Goal: Obtain resource: Obtain resource

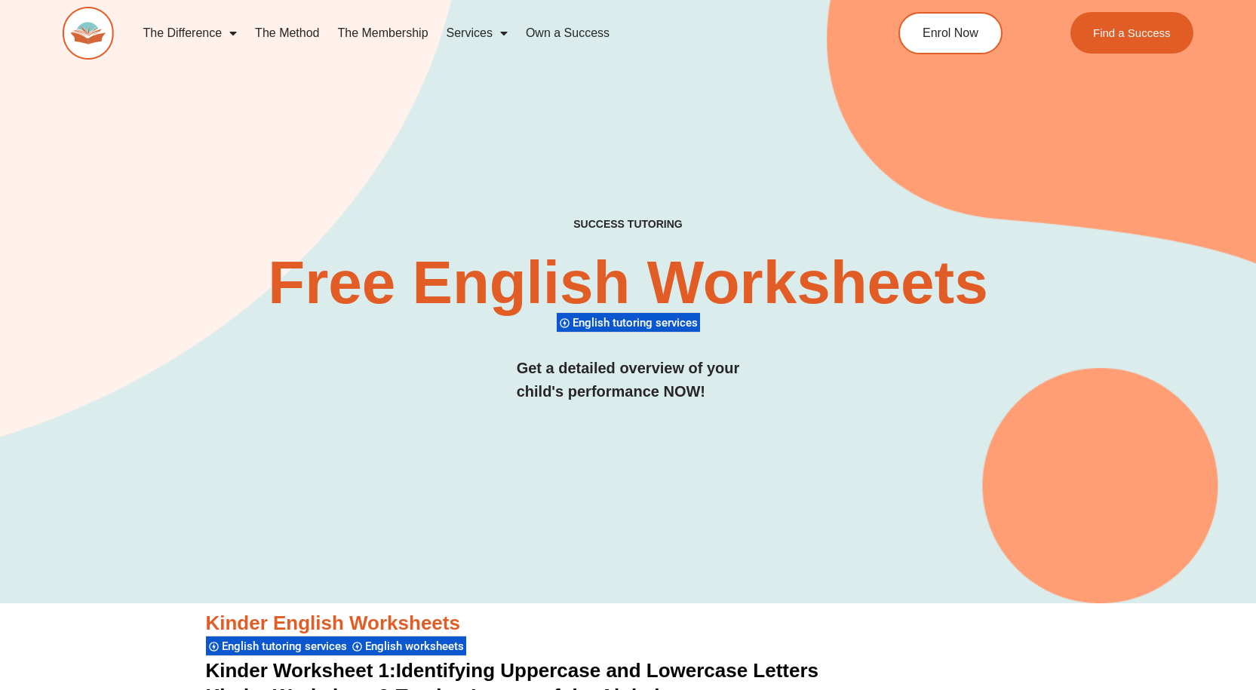
scroll to position [75, 0]
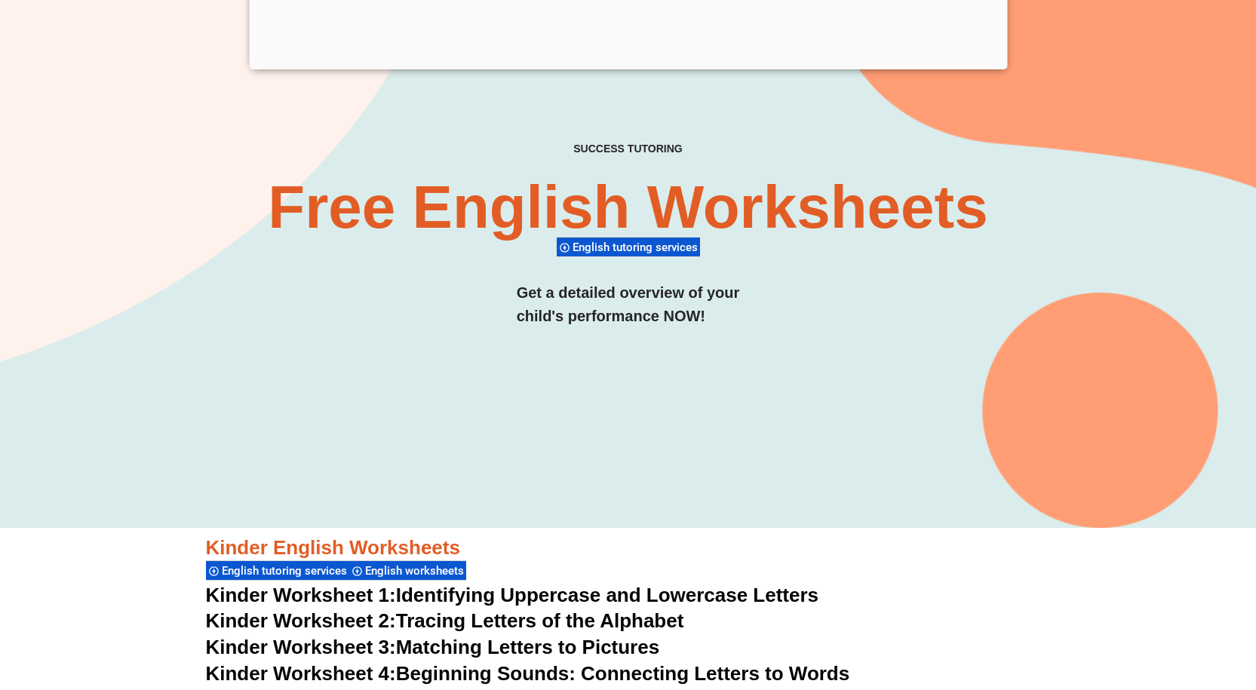
click at [951, 287] on div "SUCCESS TUTORING​ Free English Worksheets​ English tutoring services Get a deta…" at bounding box center [628, 251] width 1131 height 217
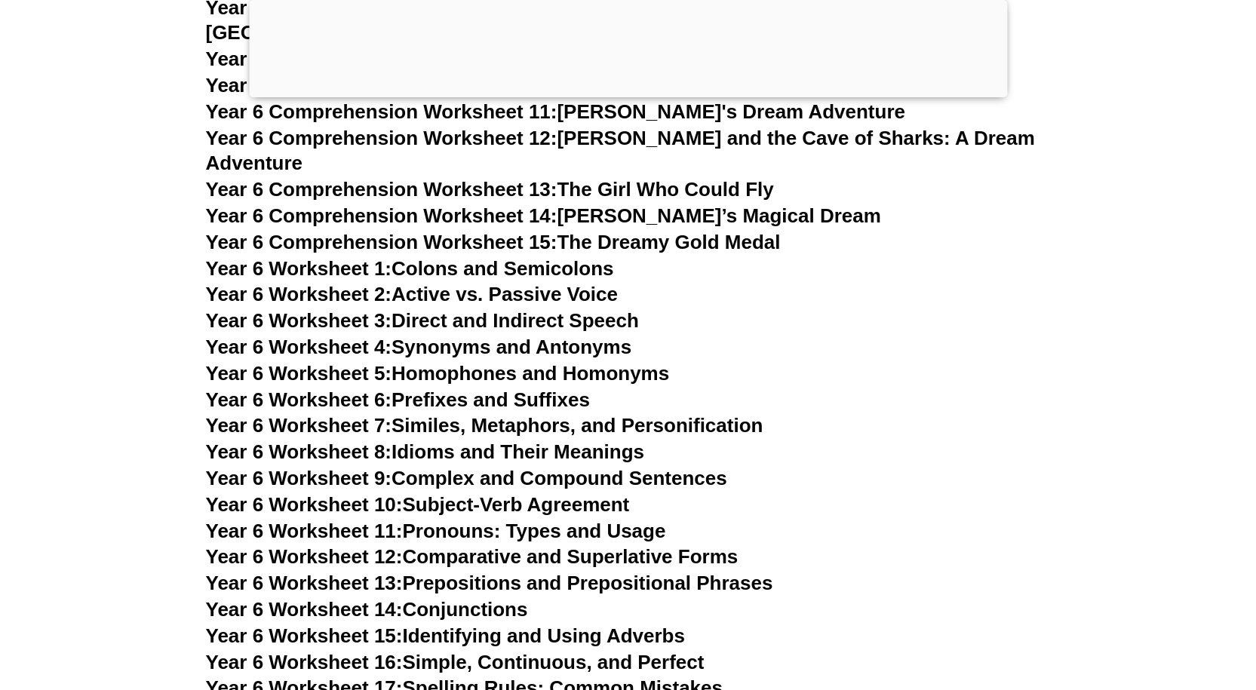
scroll to position [8822, 0]
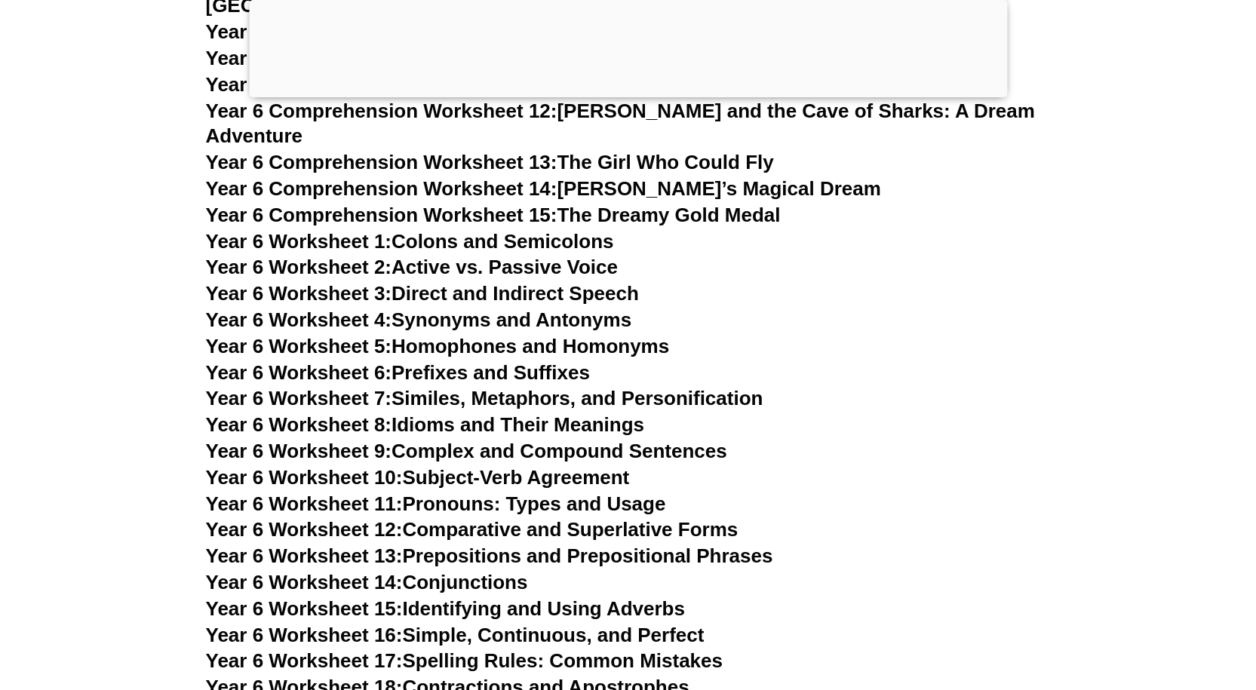
click at [502, 387] on link "Year 6 Worksheet 7: Similes, Metaphors, and Personification" at bounding box center [484, 398] width 557 height 23
click at [660, 440] on link "Year 6 Worksheet 9: Complex and Compound Sentences" at bounding box center [466, 451] width 521 height 23
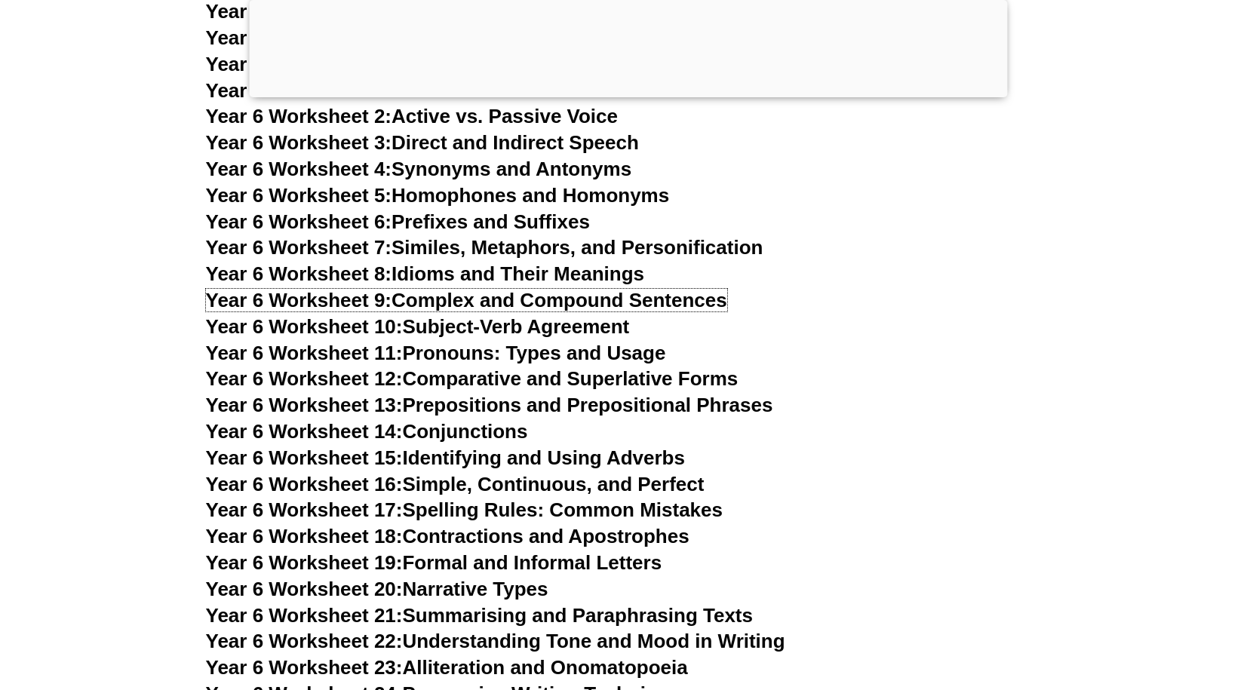
scroll to position [9049, 0]
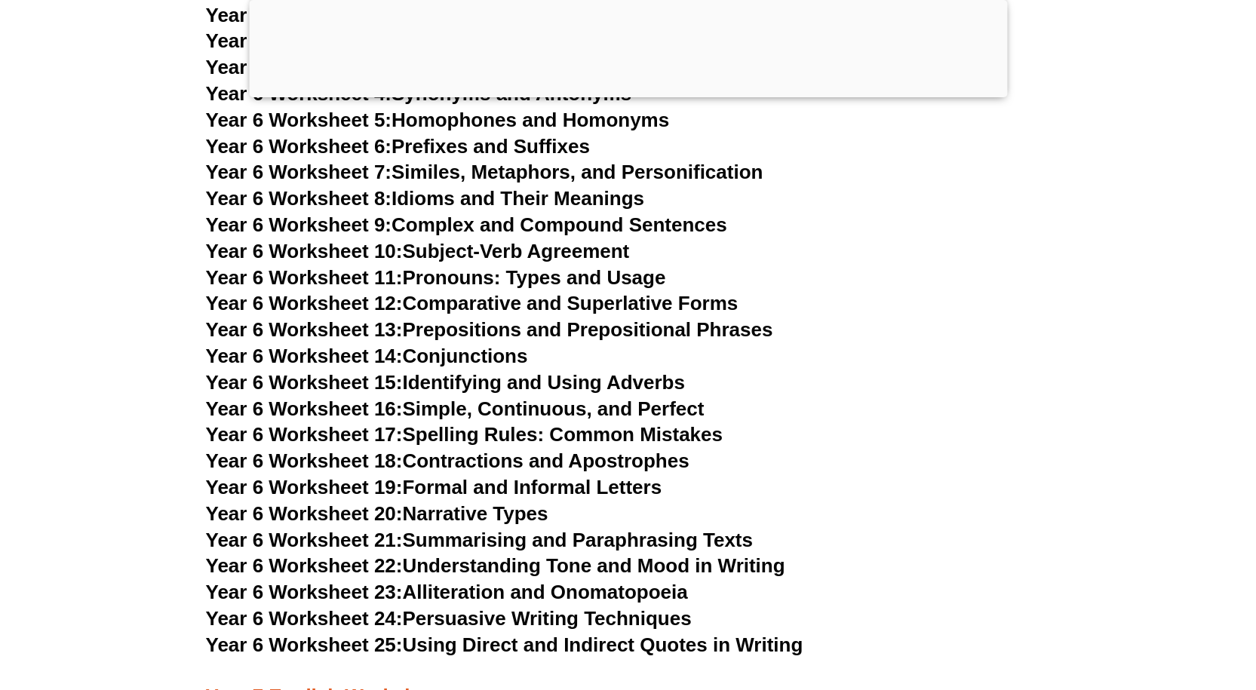
click at [703, 423] on link "Year 6 Worksheet 17: Spelling Rules: Common Mistakes" at bounding box center [464, 434] width 517 height 23
click at [589, 554] on link "Year 6 Worksheet 22: Understanding Tone and Mood in Writing" at bounding box center [495, 565] width 579 height 23
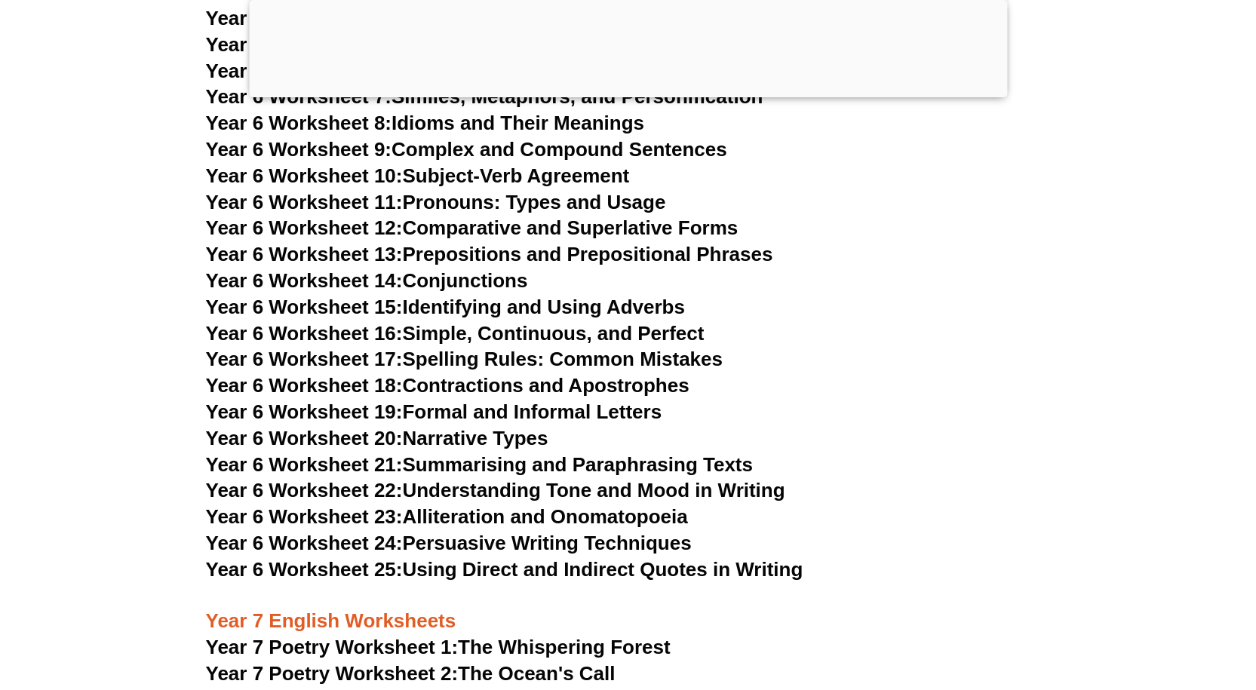
click at [683, 322] on link "Year 6 Worksheet 16: Simple, Continuous, and Perfect" at bounding box center [455, 333] width 499 height 23
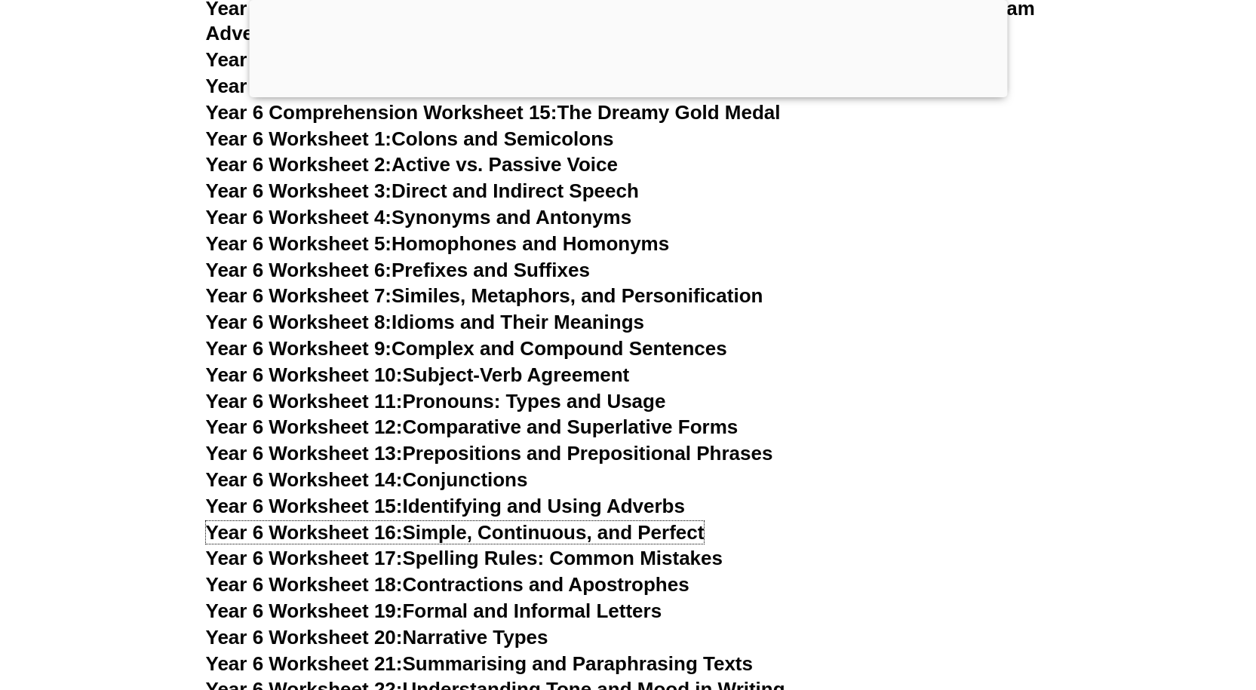
scroll to position [8898, 0]
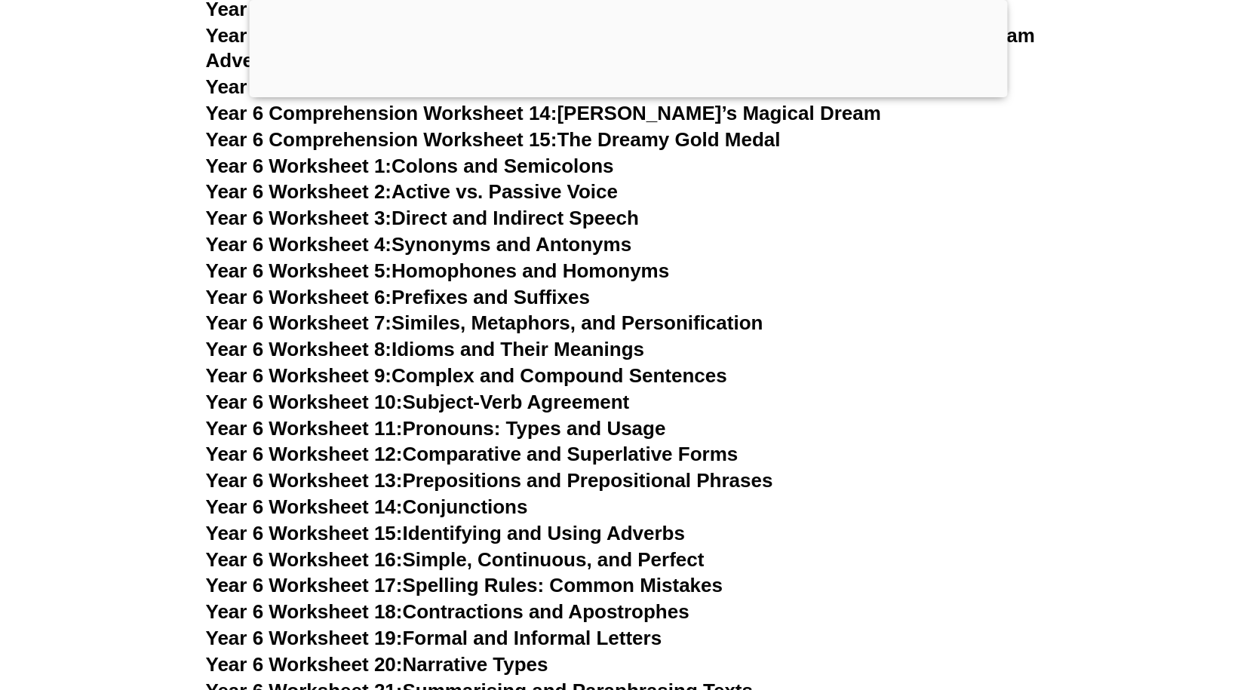
click at [706, 364] on link "Year 6 Worksheet 9: Complex and Compound Sentences" at bounding box center [466, 375] width 521 height 23
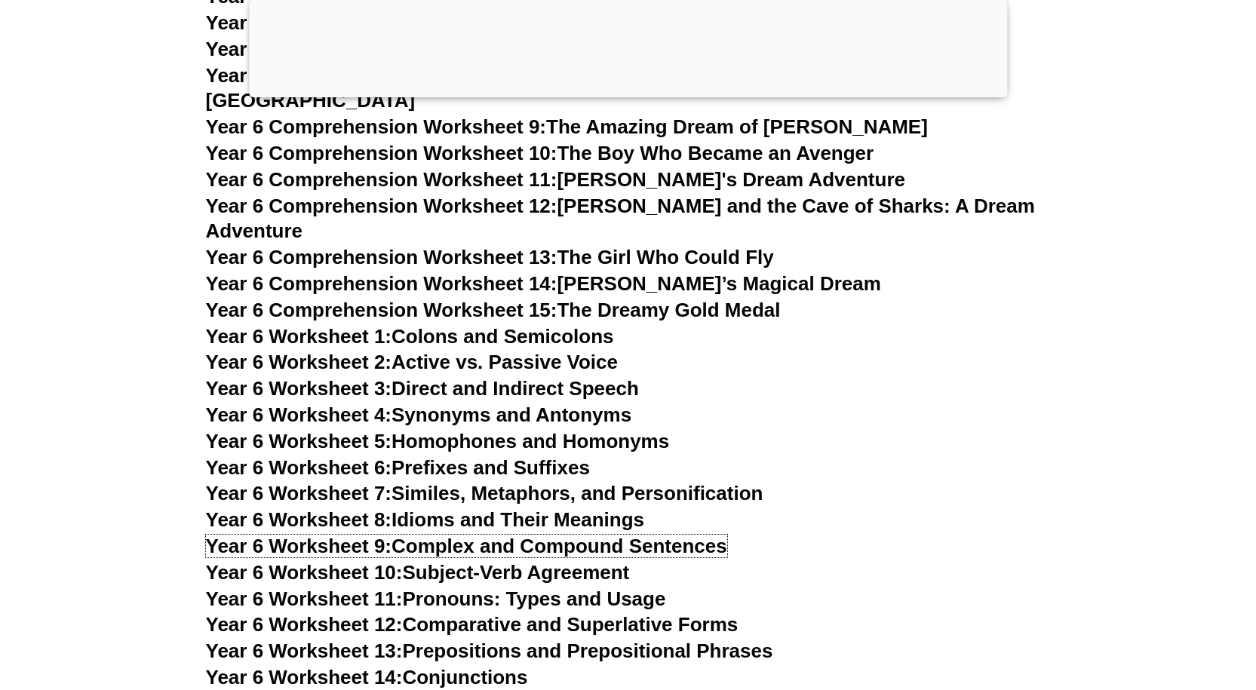
scroll to position [8822, 0]
